Goal: Navigation & Orientation: Find specific page/section

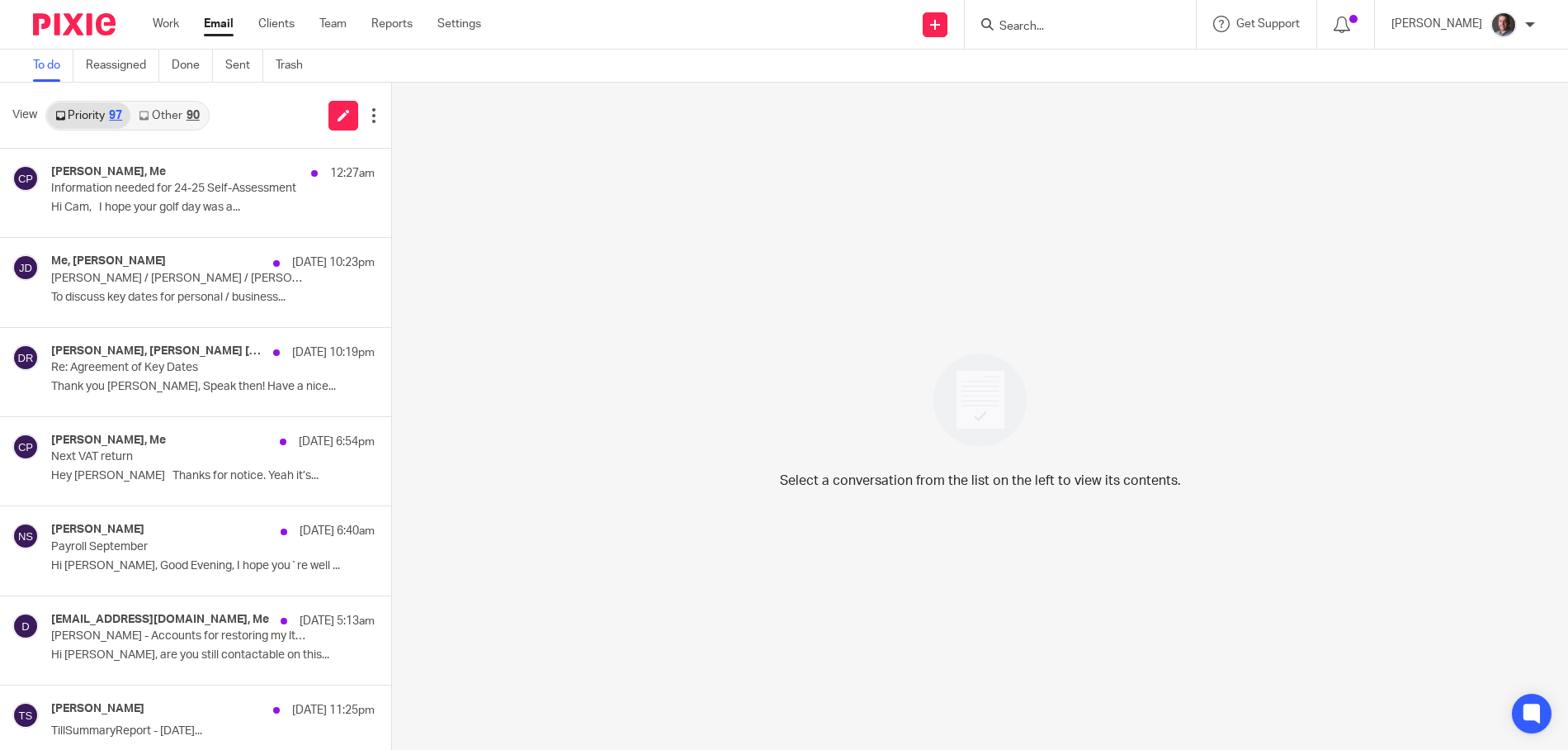
click at [169, 118] on link "Other 90" at bounding box center [168, 115] width 77 height 26
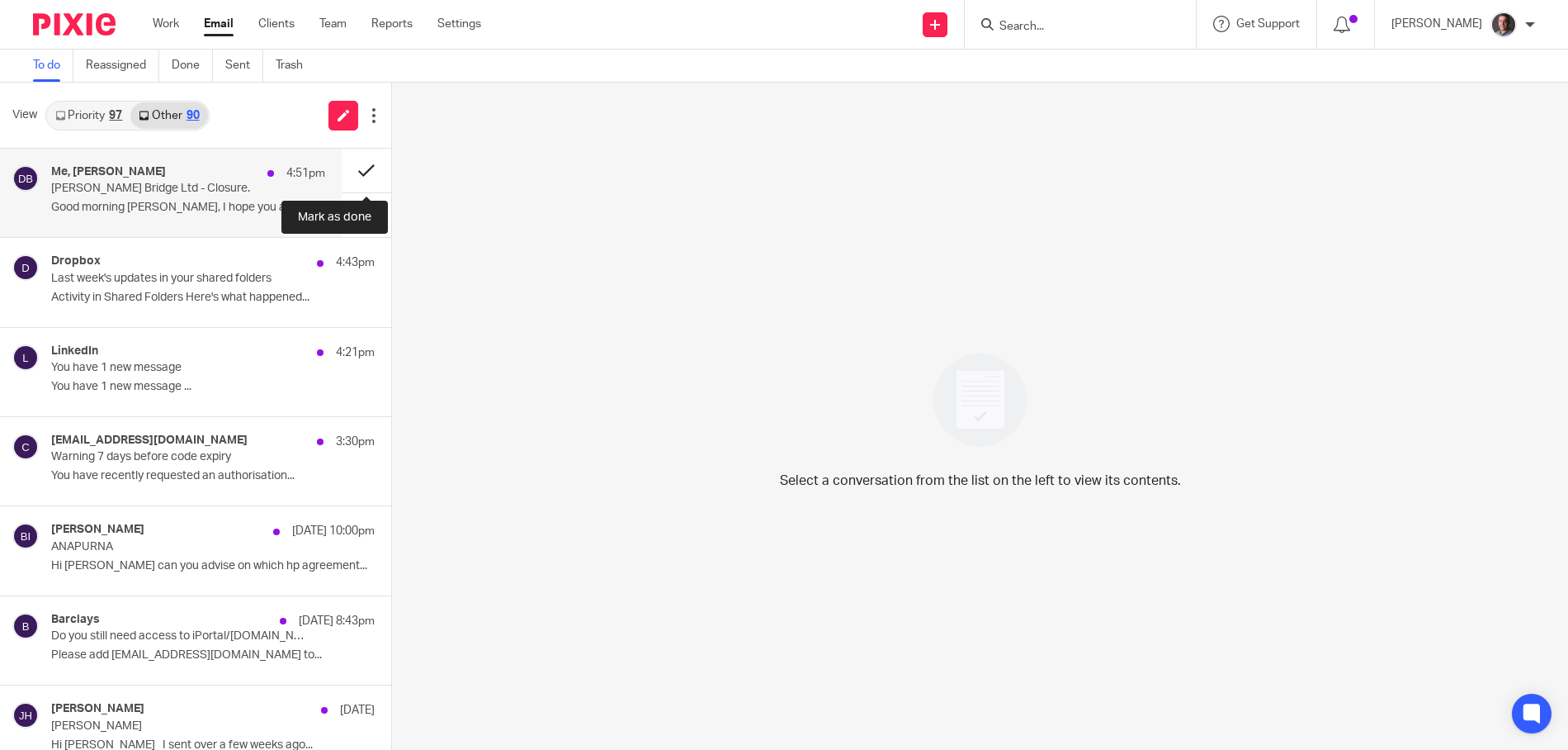
click at [361, 166] on button at bounding box center [366, 170] width 49 height 44
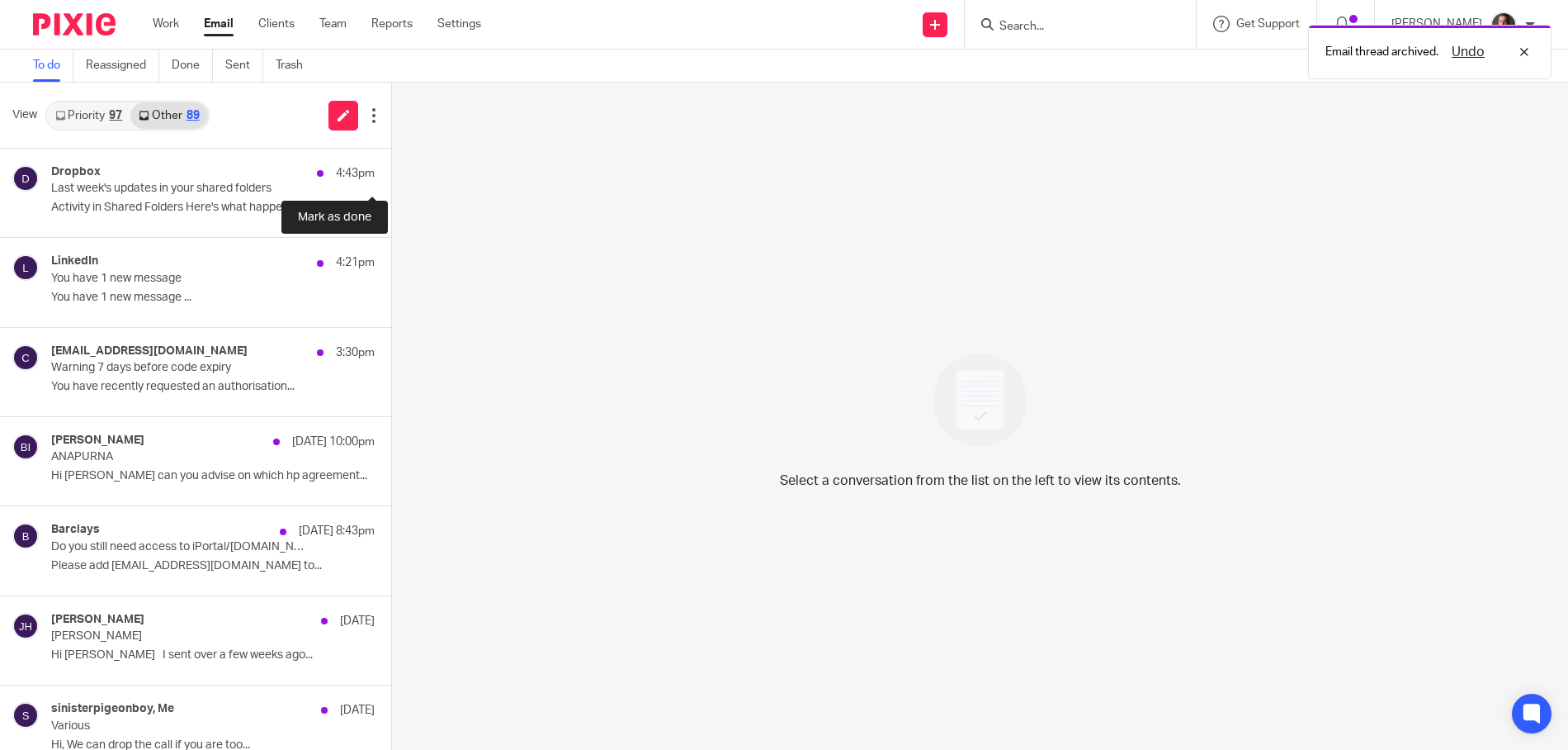
click at [391, 166] on button at bounding box center [398, 170] width 13 height 44
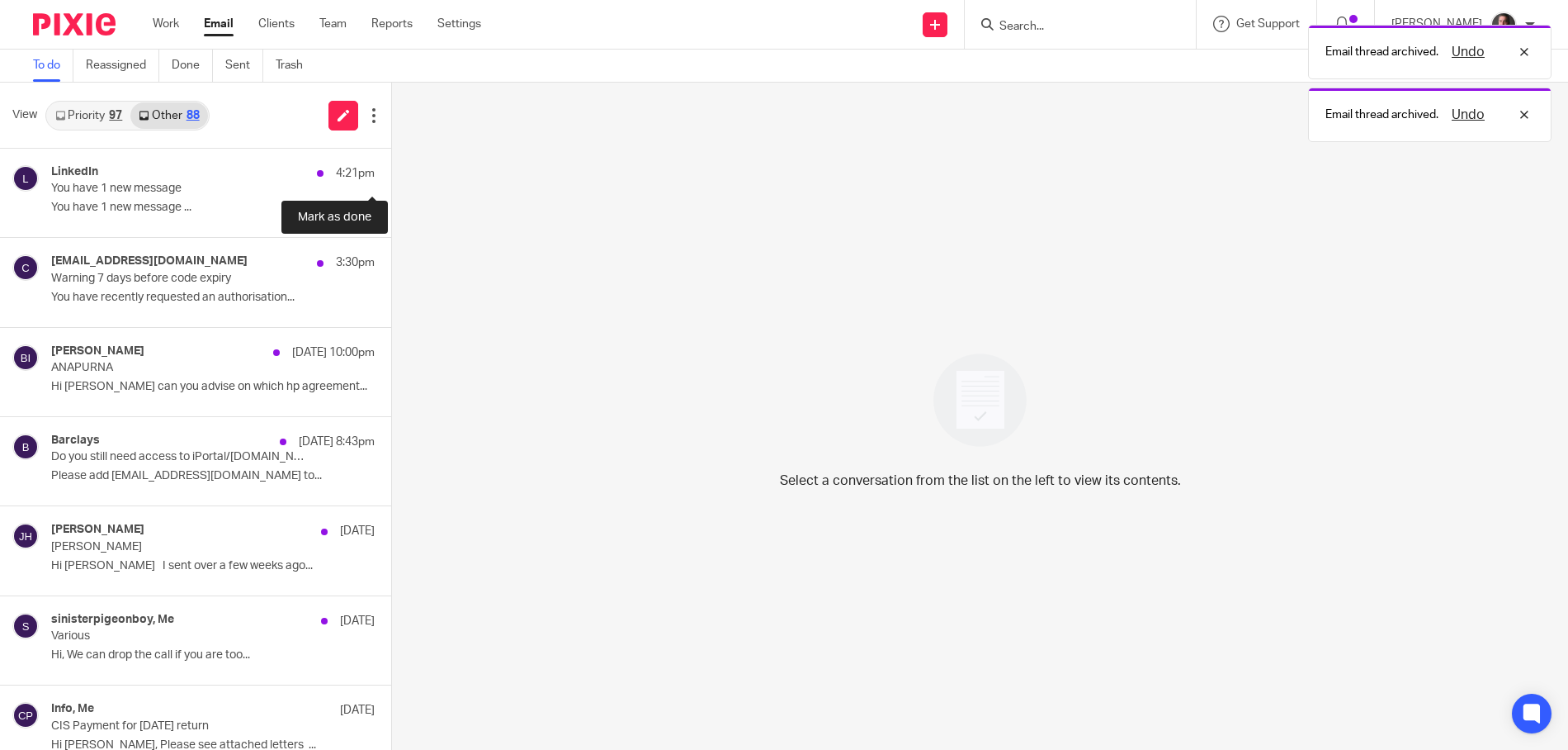
click at [391, 166] on button at bounding box center [398, 170] width 13 height 44
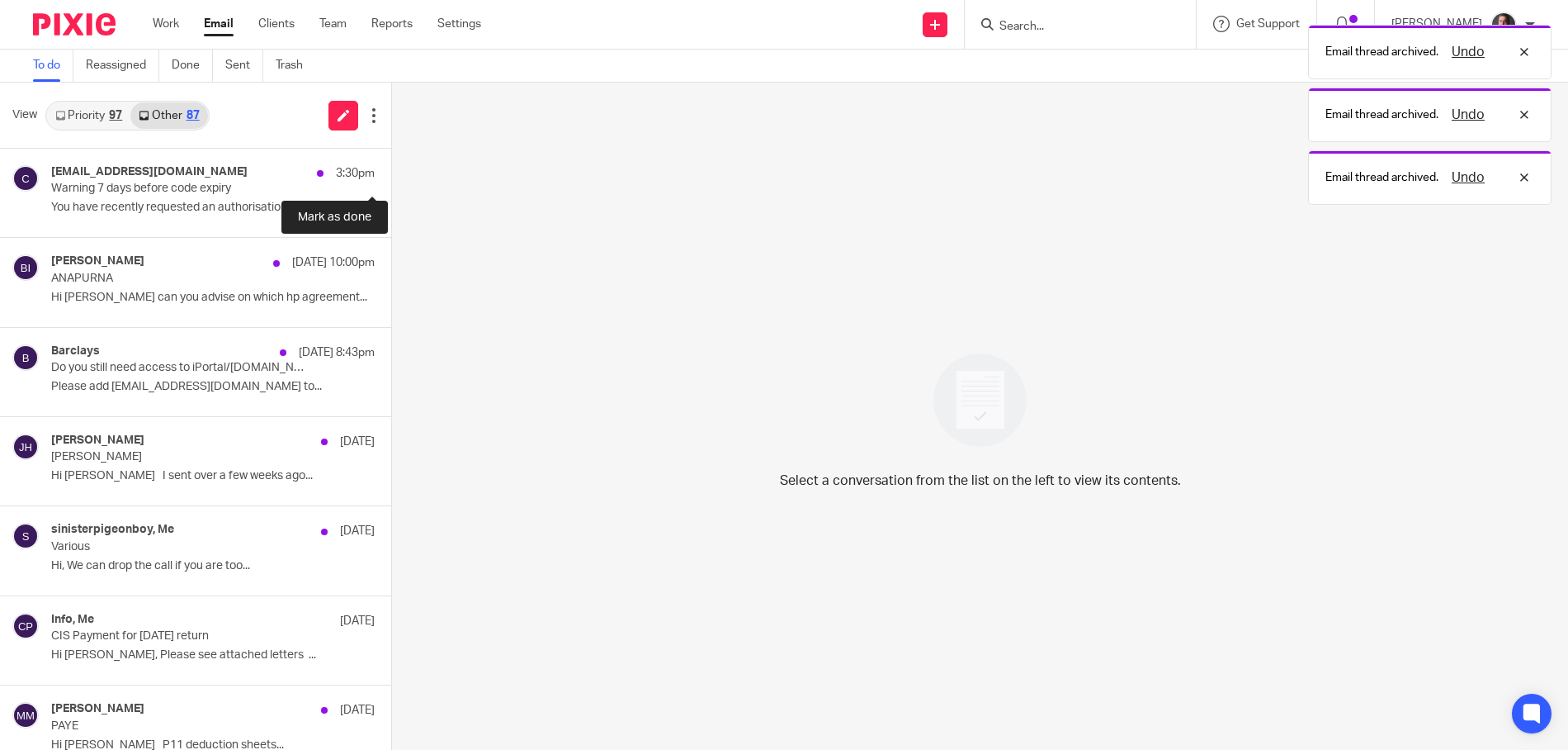
click at [391, 166] on button at bounding box center [398, 170] width 13 height 44
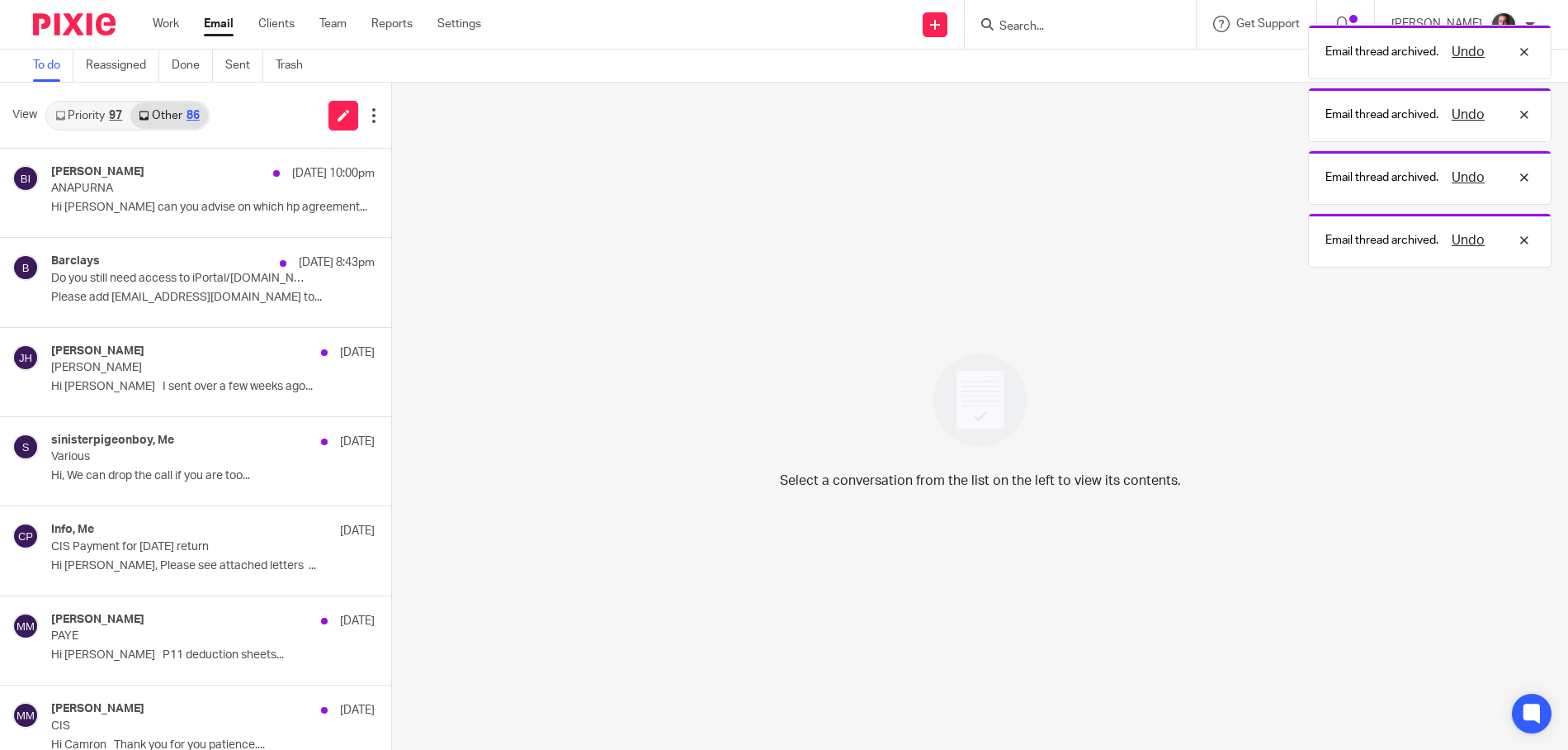
click at [107, 118] on link "Priority 97" at bounding box center [89, 115] width 83 height 26
